Goal: Task Accomplishment & Management: Complete application form

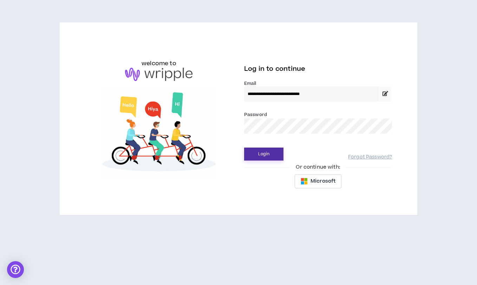
click at [267, 157] on button "Login" at bounding box center [263, 154] width 39 height 13
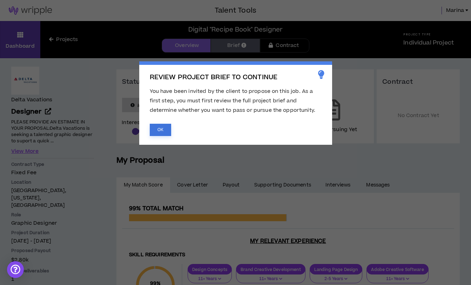
click at [167, 127] on button "OK" at bounding box center [160, 130] width 21 height 12
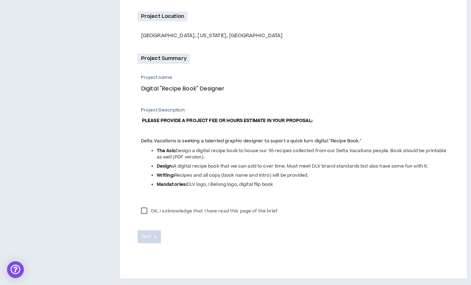
scroll to position [204, 0]
click at [346, 168] on span "A digital recipe book that we can add to over time. Must meet DLV brand standar…" at bounding box center [300, 166] width 255 height 6
click at [143, 212] on label "OK, I acknowledge that I have read this page of the brief" at bounding box center [210, 211] width 144 height 11
click at [149, 235] on span "Next" at bounding box center [146, 236] width 9 height 7
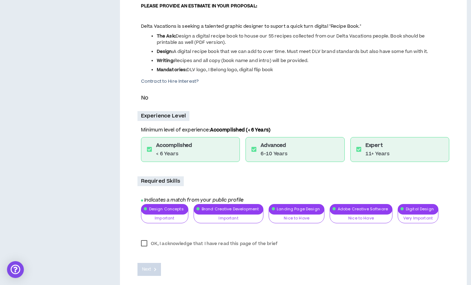
scroll to position [236, 0]
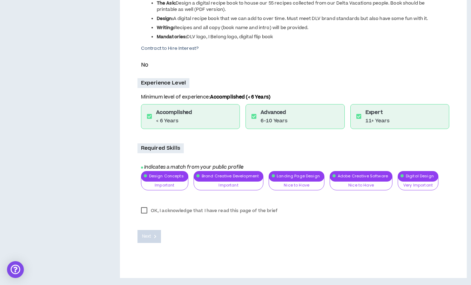
click at [144, 209] on label "OK, I acknowledge that I have read this page of the brief" at bounding box center [210, 211] width 144 height 11
click at [148, 237] on span "Next" at bounding box center [146, 236] width 9 height 7
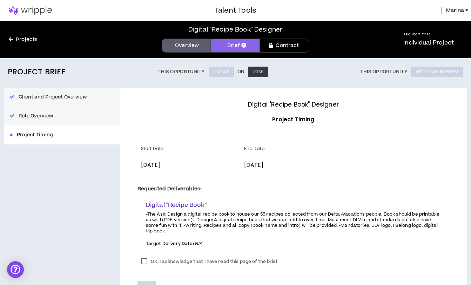
scroll to position [51, 0]
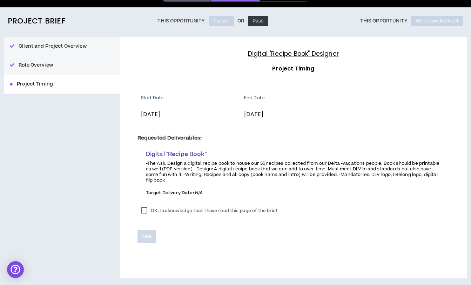
click at [170, 190] on span "Target Delivery Date:" at bounding box center [170, 193] width 48 height 6
click at [145, 211] on label "OK, I acknowledge that I have read this page of the brief" at bounding box center [210, 211] width 144 height 11
click at [148, 237] on span "Save" at bounding box center [146, 236] width 9 height 7
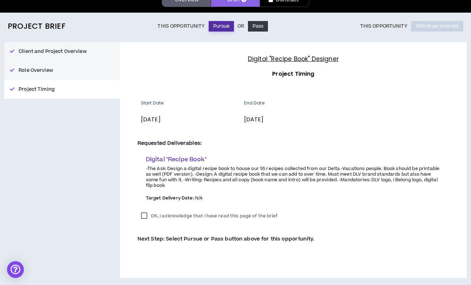
click at [225, 27] on button "Pursue" at bounding box center [222, 26] width 26 height 11
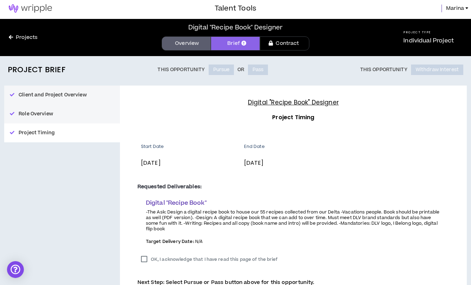
scroll to position [0, 0]
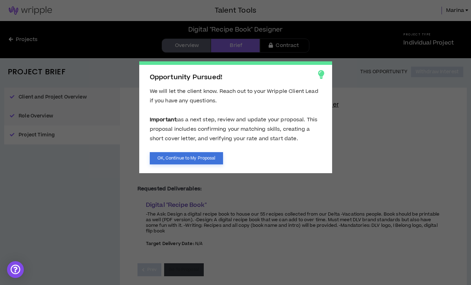
click at [187, 160] on button "OK, Continue to My Proposal" at bounding box center [187, 158] width 74 height 12
